Goal: Communication & Community: Connect with others

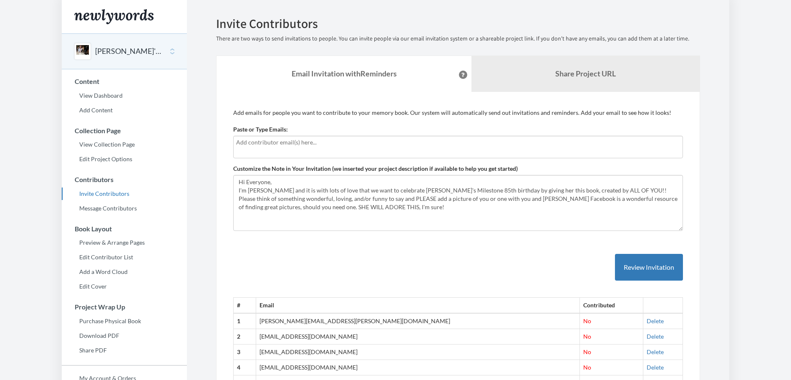
click at [275, 145] on input "text" at bounding box center [457, 142] width 442 height 9
type input "[PERSON_NAME][EMAIL_ADDRESS][DOMAIN_NAME]"
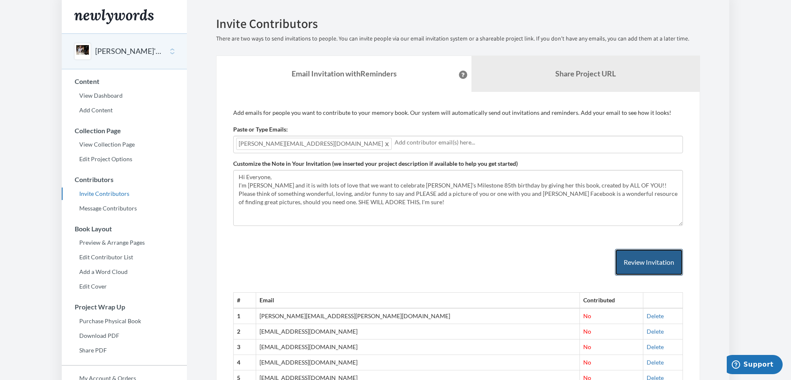
click at [658, 259] on button "Review Invitation" at bounding box center [649, 262] width 68 height 27
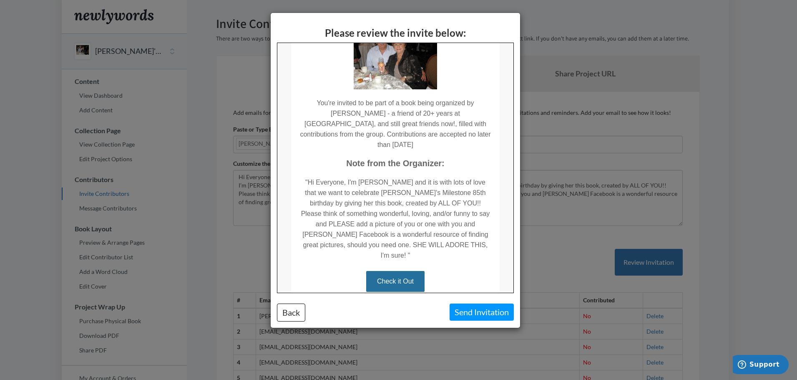
scroll to position [120, 0]
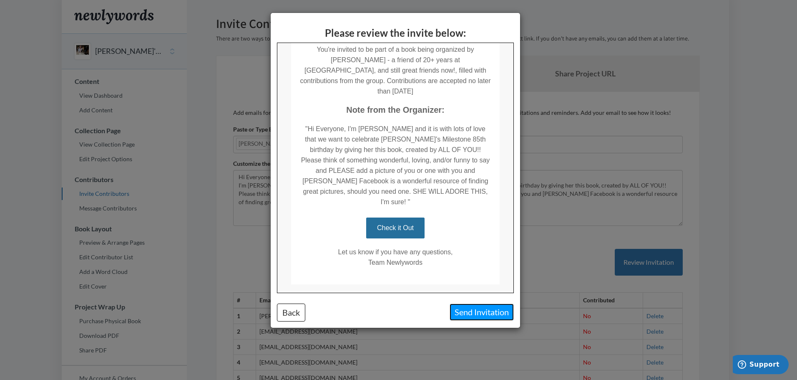
click at [492, 314] on button "Send Invitation" at bounding box center [482, 311] width 64 height 17
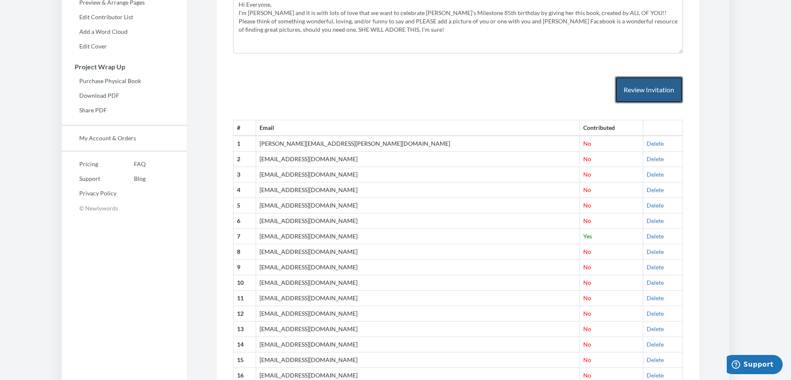
scroll to position [541, 0]
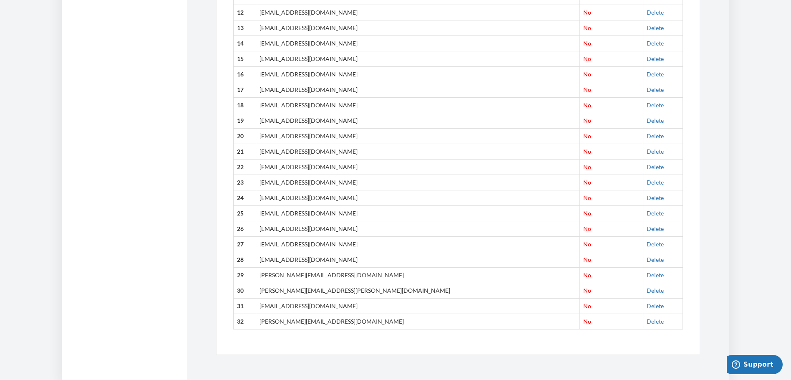
drag, startPoint x: 342, startPoint y: 242, endPoint x: 271, endPoint y: 247, distance: 70.6
click at [271, 247] on td "[EMAIL_ADDRESS][DOMAIN_NAME]" at bounding box center [418, 243] width 324 height 15
copy td "[EMAIL_ADDRESS][DOMAIN_NAME]"
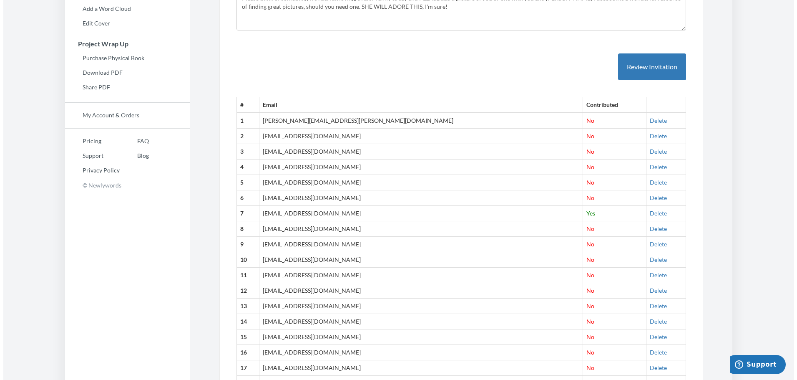
scroll to position [54, 0]
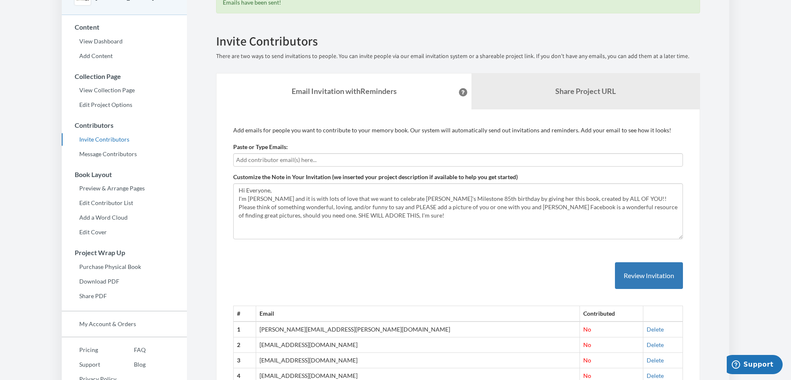
click at [262, 160] on input "text" at bounding box center [457, 159] width 442 height 9
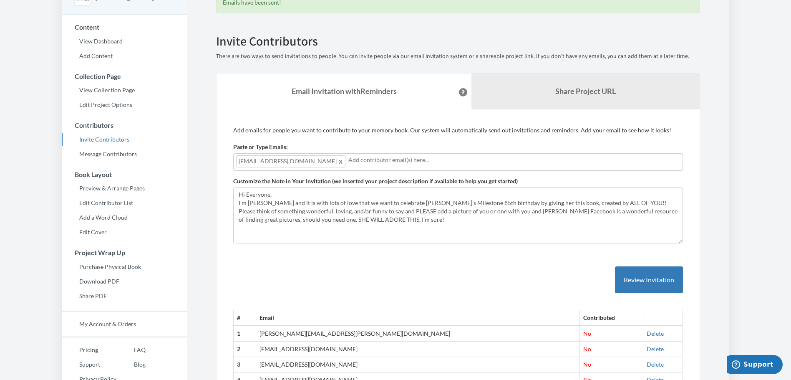
click at [461, 163] on input "text" at bounding box center [513, 159] width 330 height 9
click at [643, 274] on button "Review Invitation" at bounding box center [649, 279] width 68 height 27
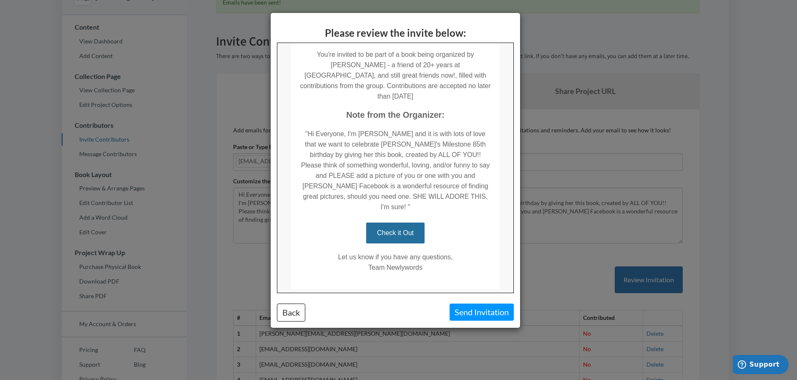
scroll to position [120, 0]
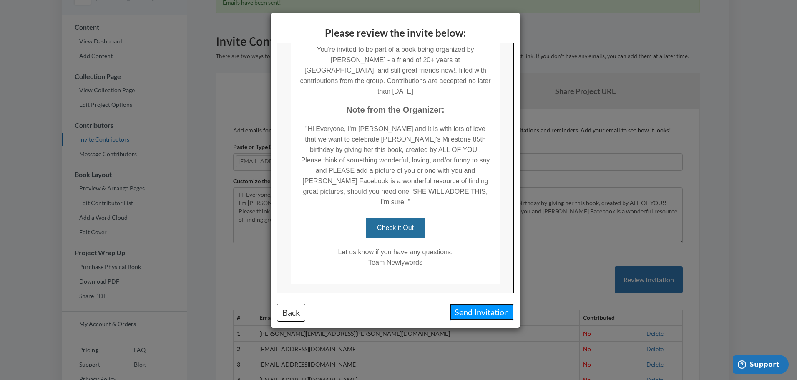
click at [473, 310] on button "Send Invitation" at bounding box center [482, 311] width 64 height 17
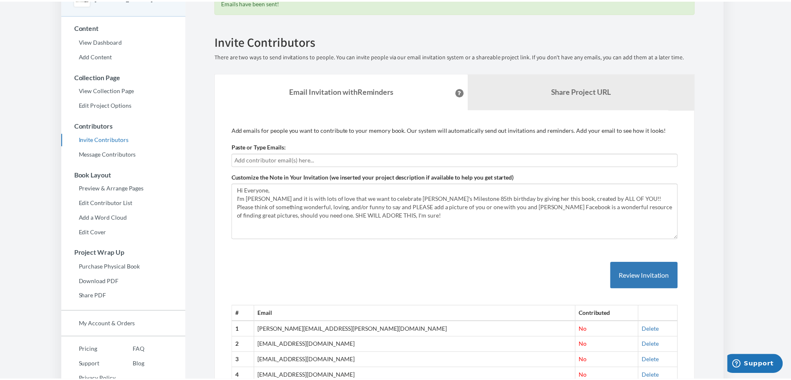
scroll to position [0, 0]
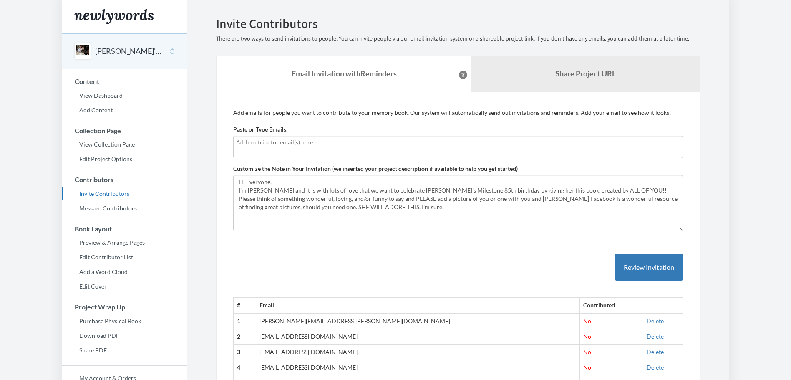
click at [246, 146] on body "Main menu ESTHER'S 85th BIRTHDAY Select a project ESTHER'S 85th BIRTHDAY Lenny'…" at bounding box center [395, 190] width 791 height 380
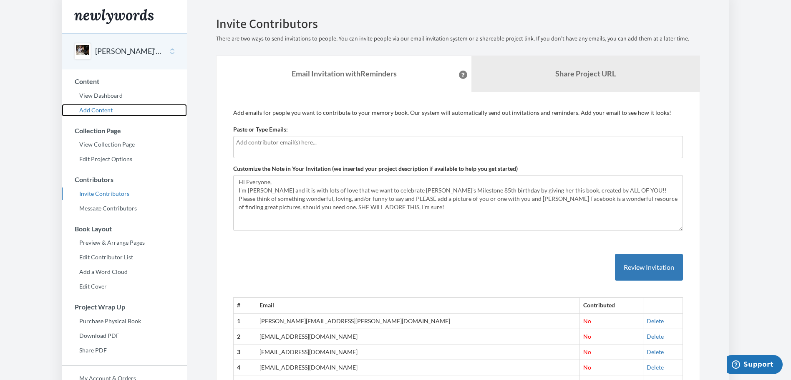
click at [103, 111] on link "Add Content" at bounding box center [124, 110] width 125 height 13
click at [285, 149] on div at bounding box center [458, 147] width 450 height 23
click at [252, 141] on input "text" at bounding box center [457, 142] width 442 height 9
type input "[PERSON_NAME][EMAIL_ADDRESS][DOMAIN_NAME]"
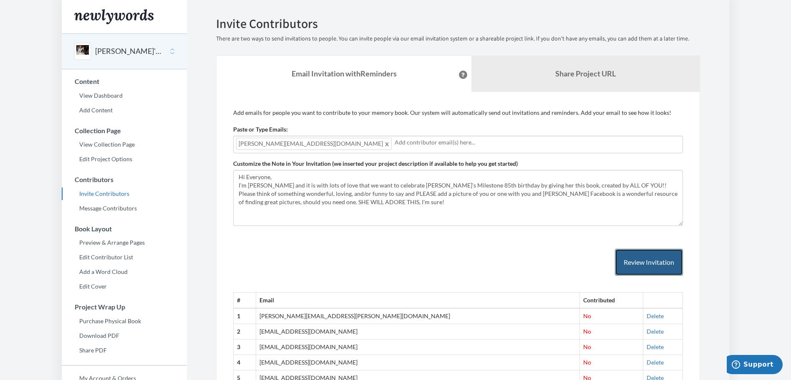
click at [671, 258] on button "Review Invitation" at bounding box center [649, 262] width 68 height 27
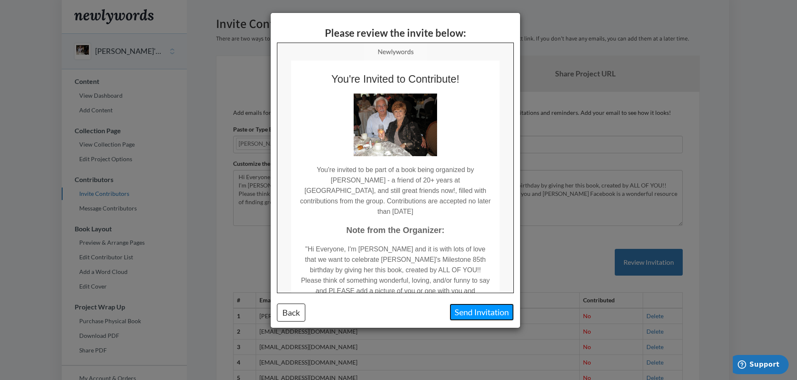
click at [489, 311] on button "Send Invitation" at bounding box center [482, 311] width 64 height 17
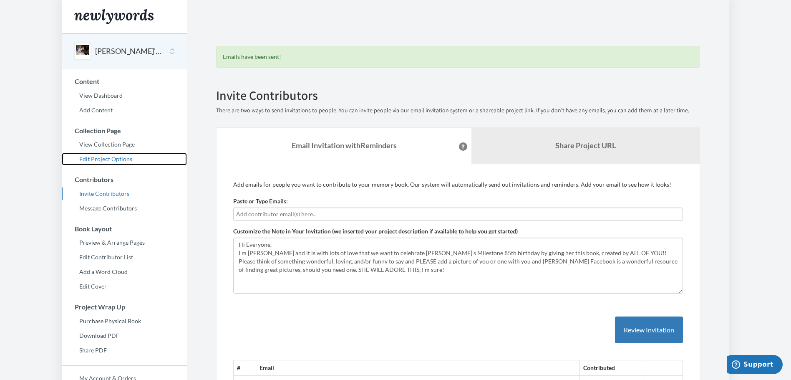
click at [121, 159] on link "Edit Project Options" at bounding box center [124, 159] width 125 height 13
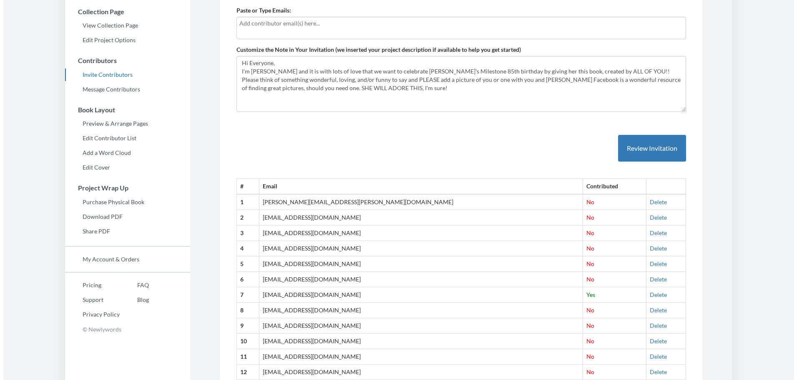
scroll to position [139, 0]
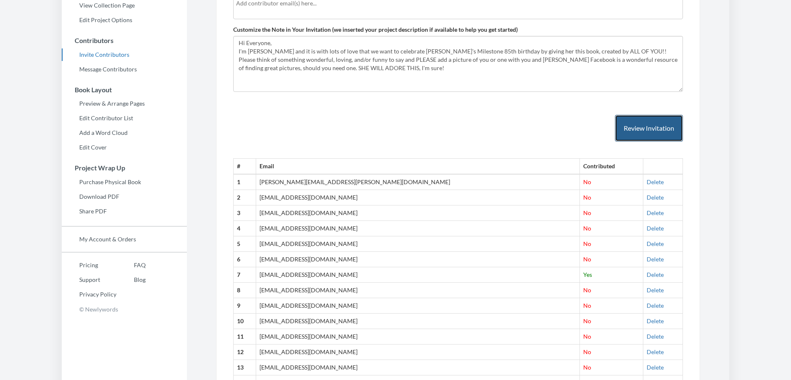
click at [635, 129] on button "Review Invitation" at bounding box center [649, 128] width 68 height 27
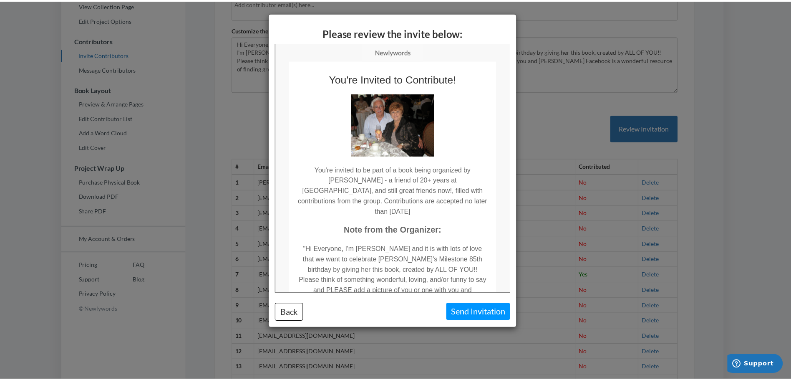
scroll to position [0, 0]
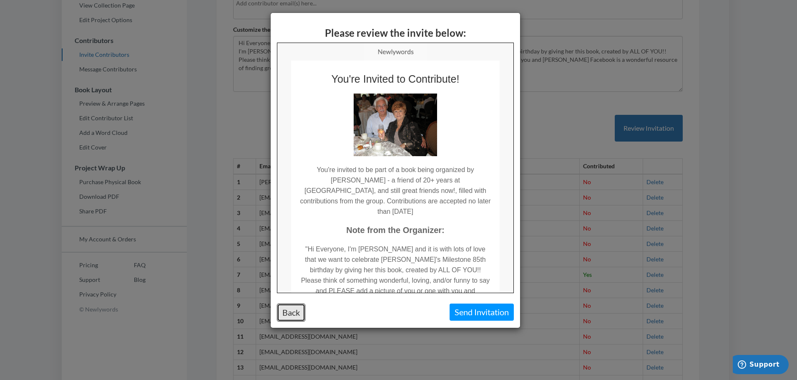
click at [285, 311] on button "Back" at bounding box center [291, 312] width 28 height 18
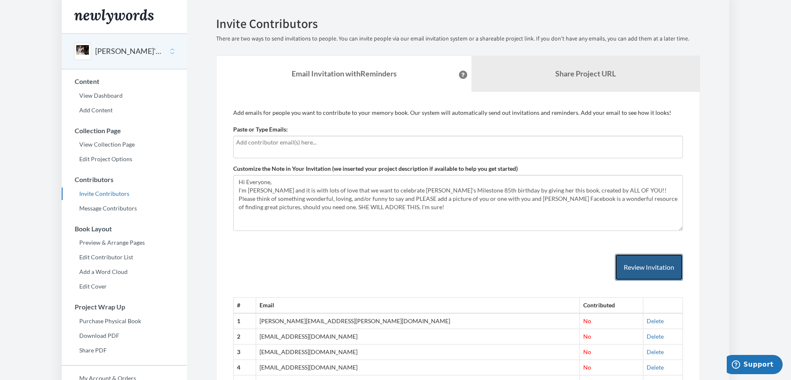
click at [664, 265] on button "Review Invitation" at bounding box center [649, 267] width 68 height 27
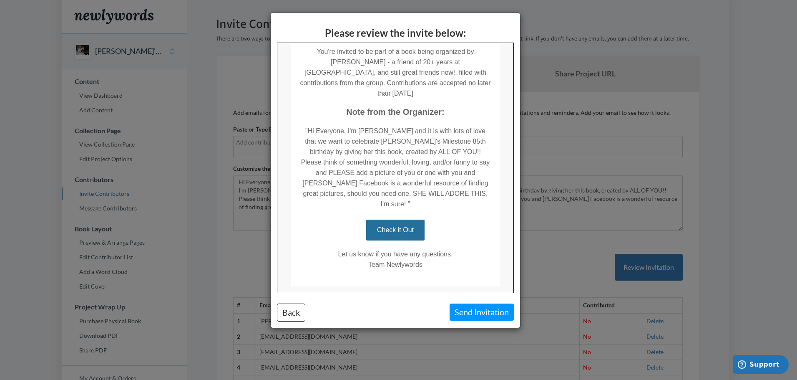
scroll to position [120, 0]
click at [401, 217] on link "Check it Out" at bounding box center [395, 227] width 58 height 21
click at [403, 217] on link "Check it Out" at bounding box center [395, 227] width 58 height 21
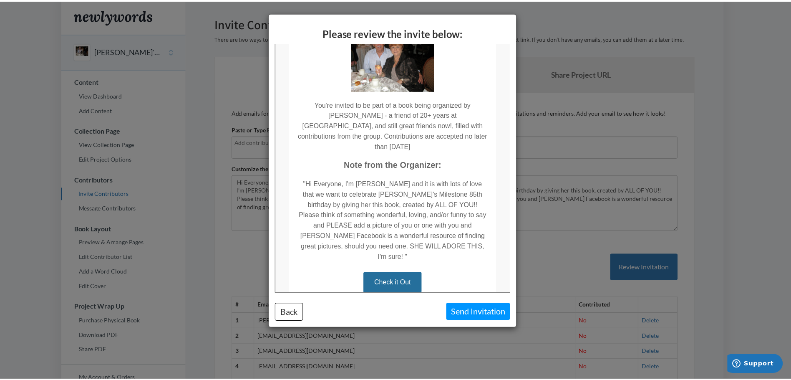
scroll to position [0, 0]
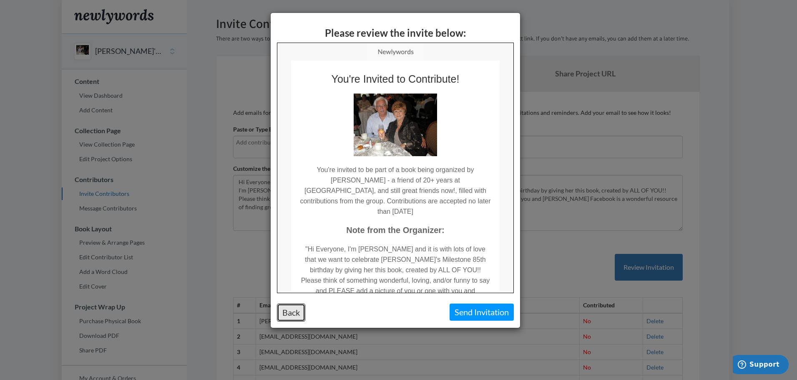
click at [304, 309] on button "Back" at bounding box center [291, 312] width 28 height 18
